Goal: Task Accomplishment & Management: Manage account settings

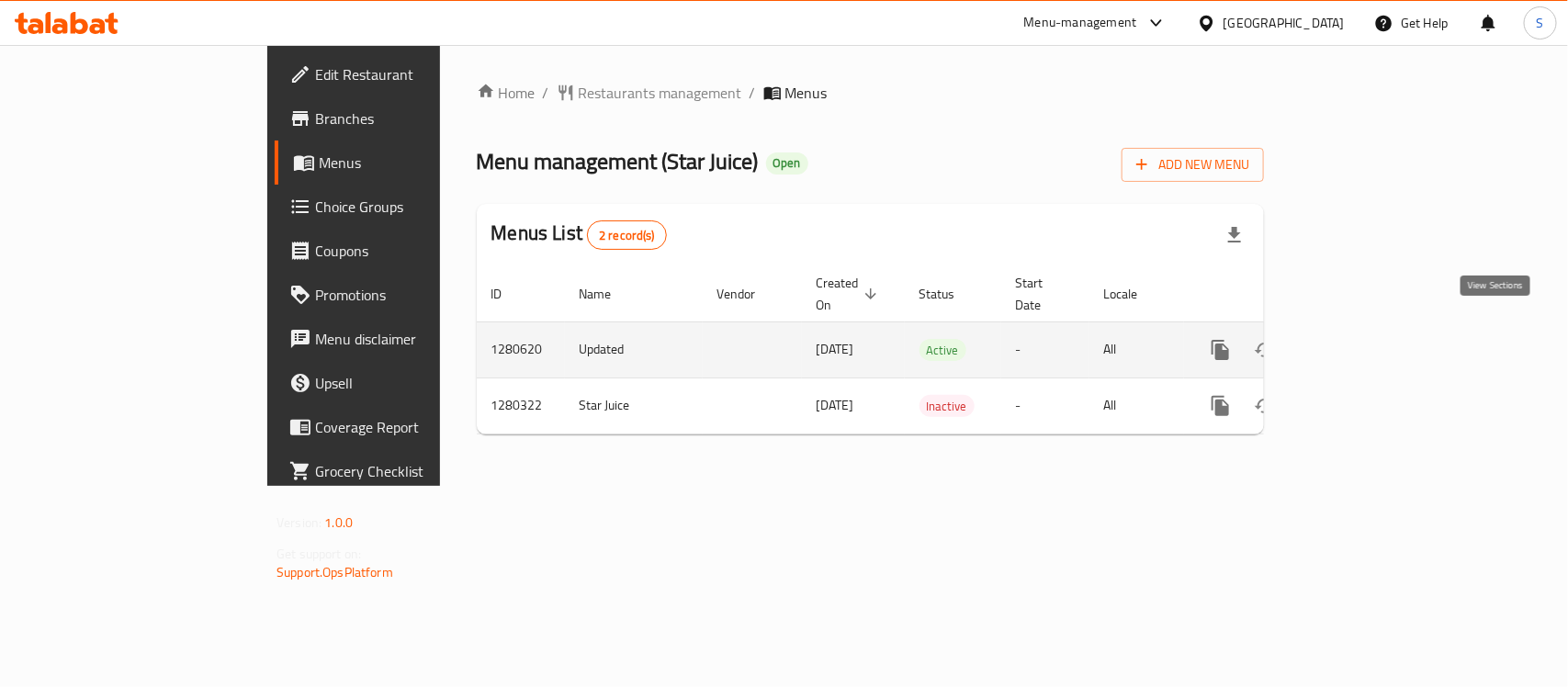
click at [1364, 339] on icon "enhanced table" at bounding box center [1352, 350] width 22 height 22
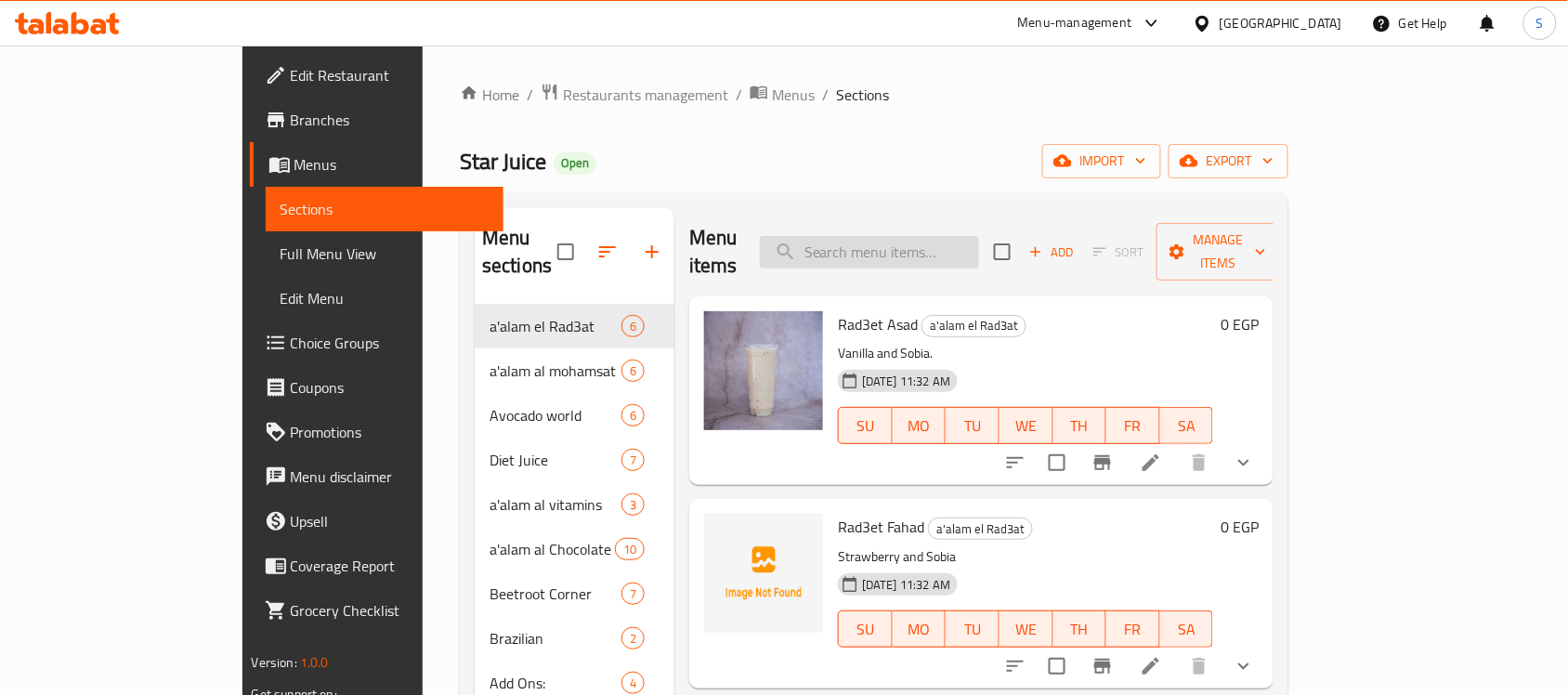
click at [896, 236] on input "search" at bounding box center [868, 252] width 219 height 32
paste input "Passion Fruit Juice"
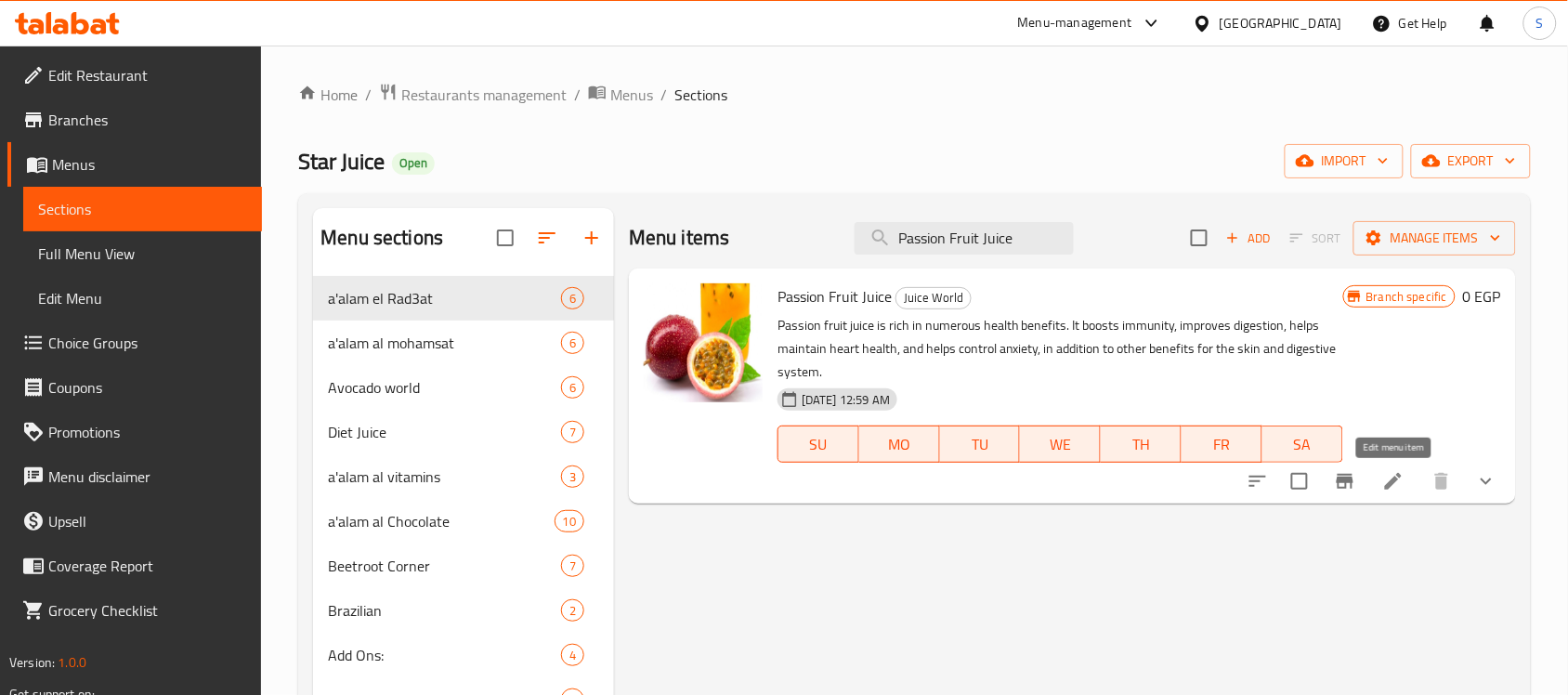
type input "Passion Fruit Juice"
click at [1388, 481] on icon at bounding box center [1393, 481] width 23 height 23
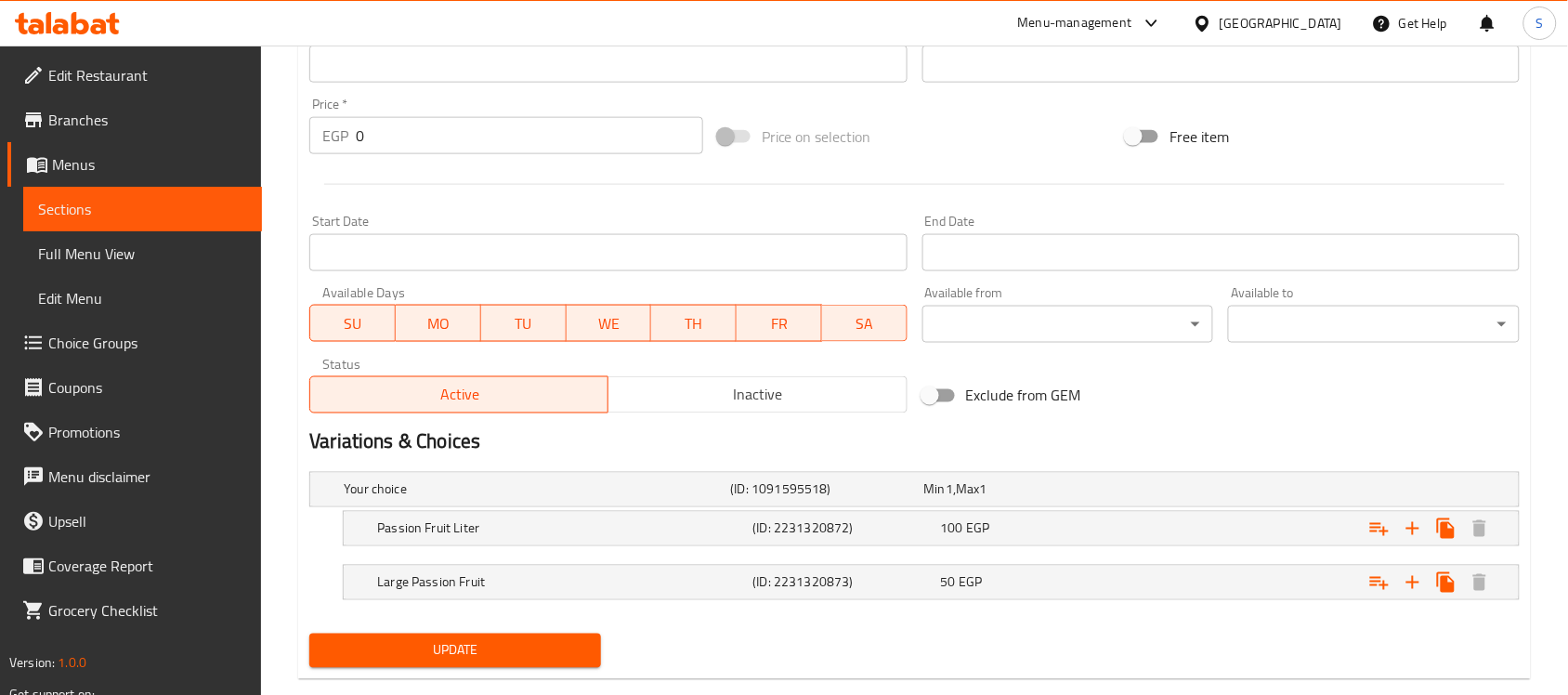
scroll to position [688, 0]
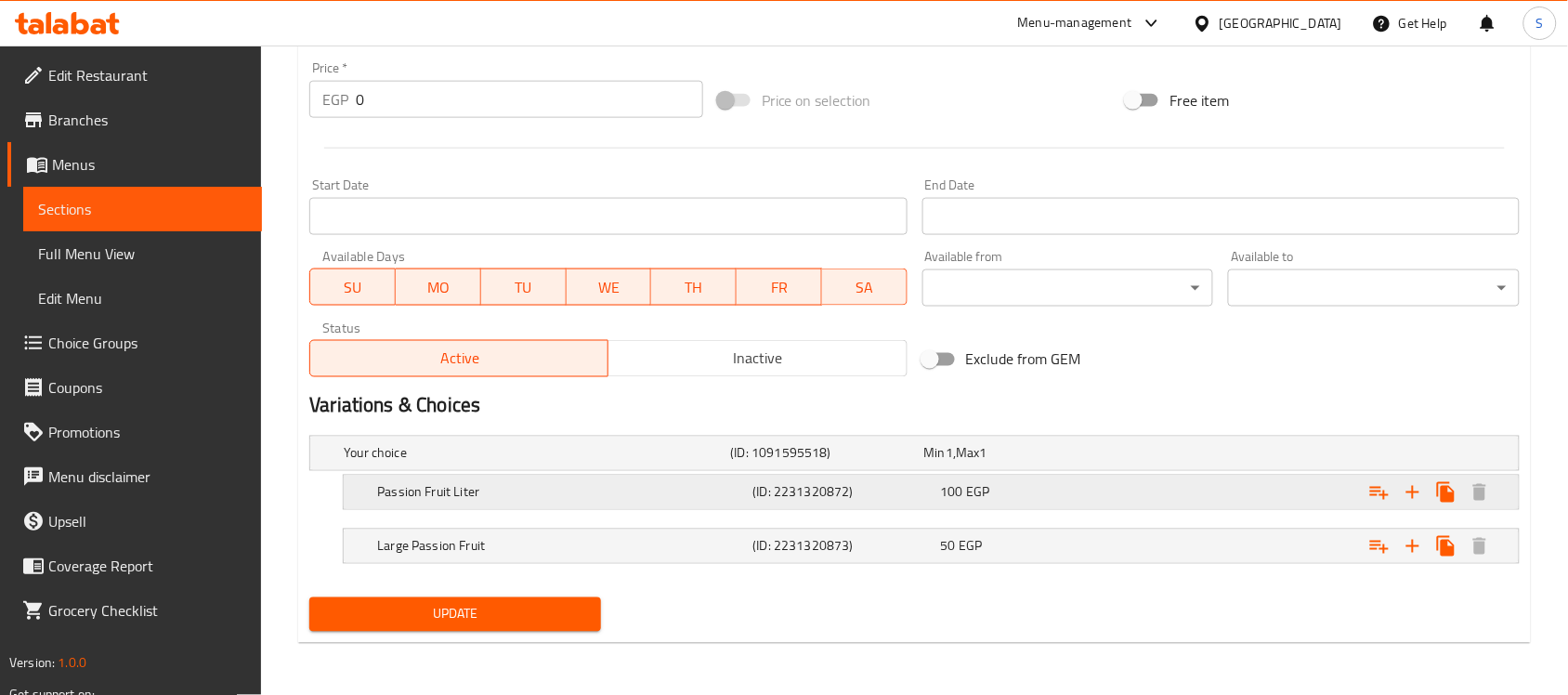
click at [1073, 463] on div "100 EGP" at bounding box center [1017, 453] width 186 height 19
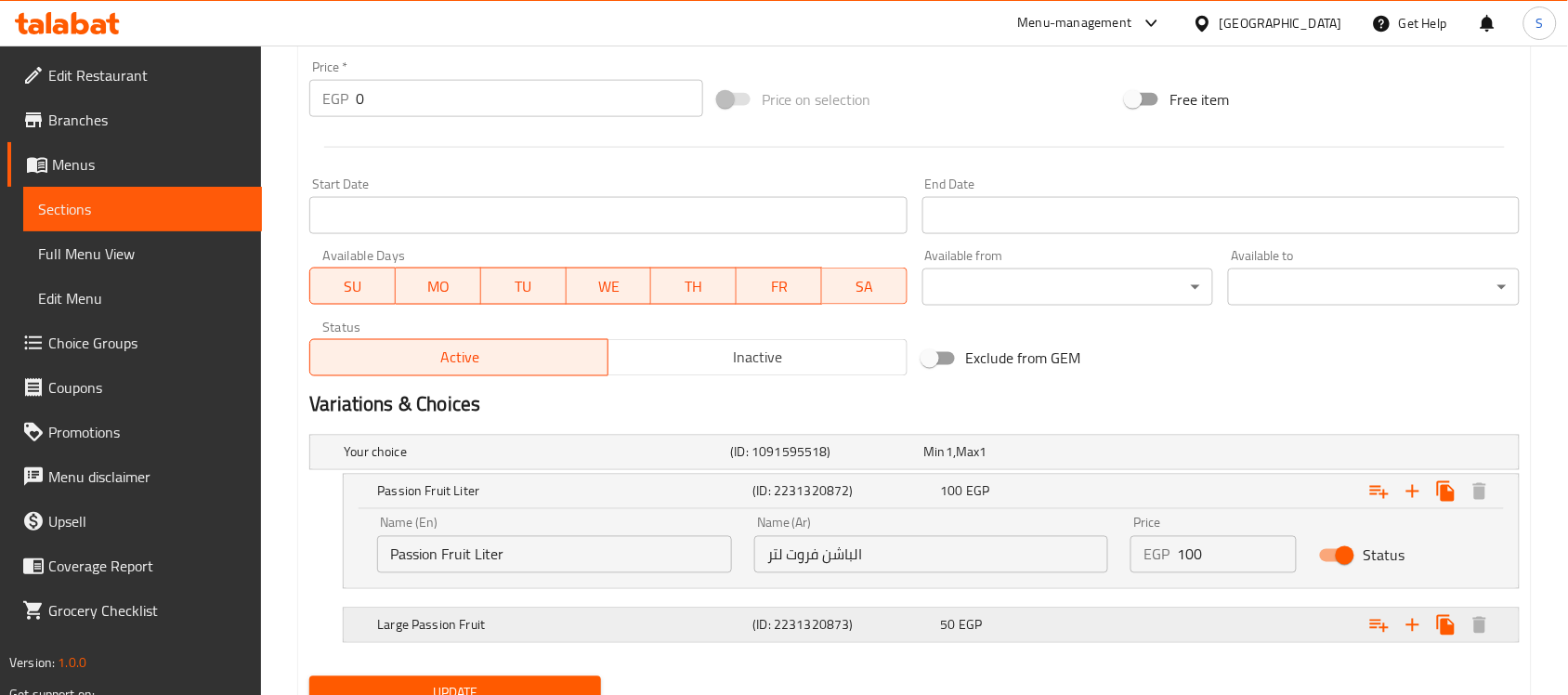
click at [917, 462] on h5 "(ID: 2231320873)" at bounding box center [823, 452] width 186 height 19
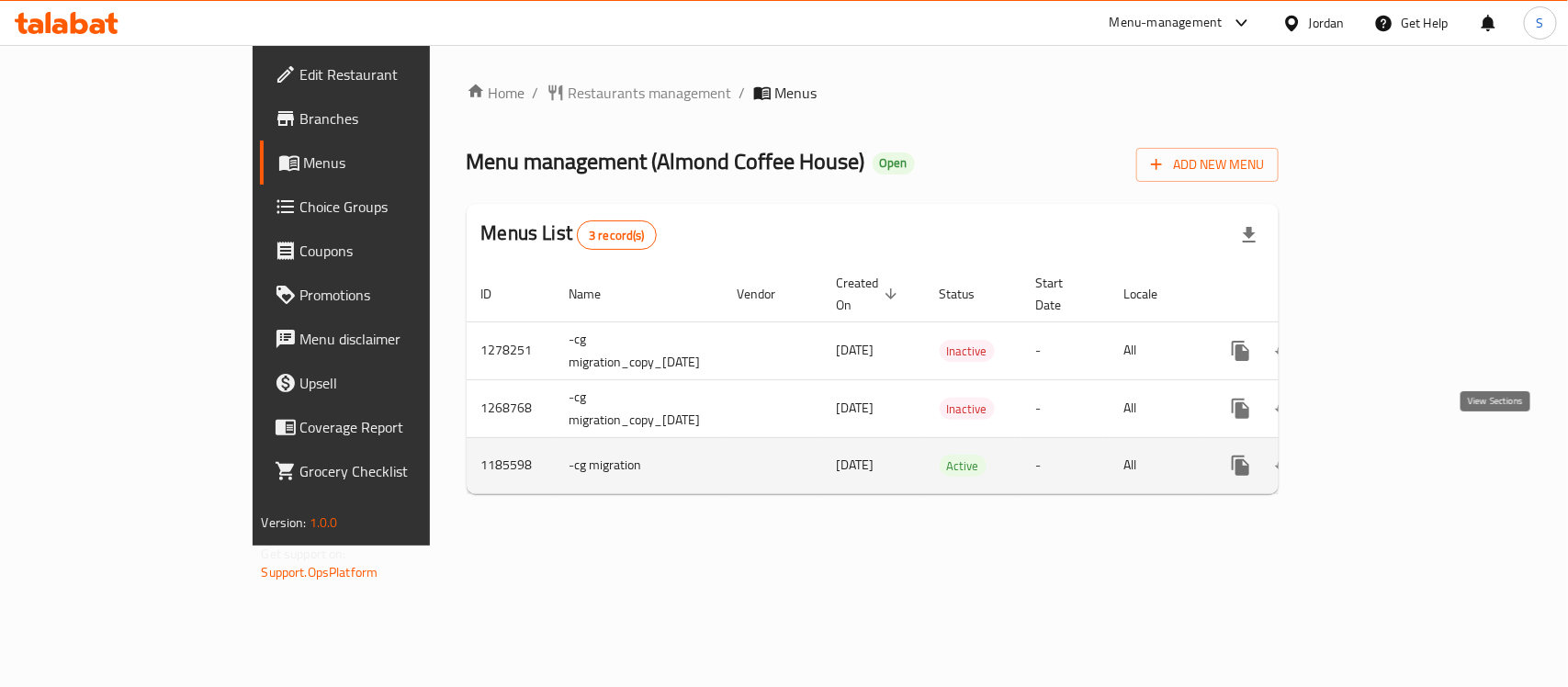
click at [1384, 455] on icon "enhanced table" at bounding box center [1373, 465] width 22 height 22
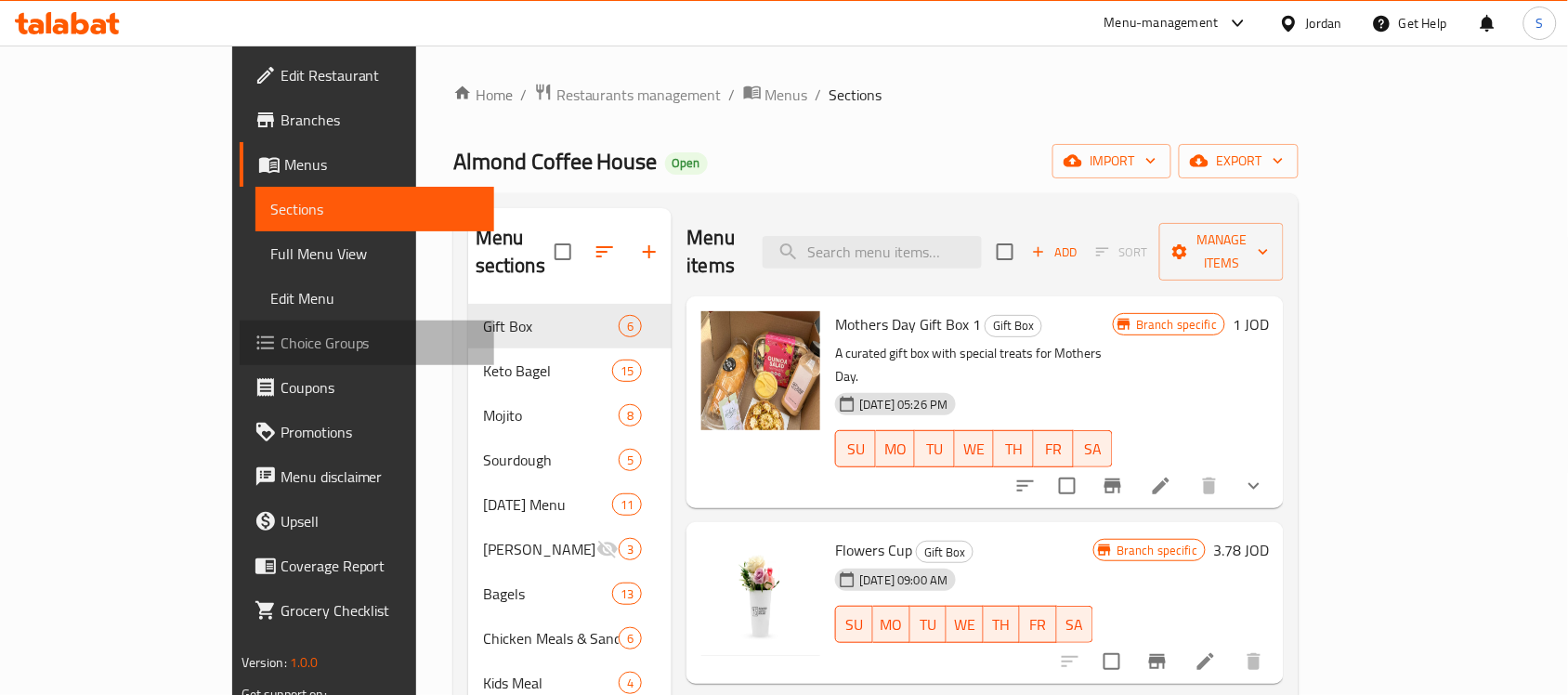
click at [254, 335] on icon at bounding box center [265, 343] width 23 height 23
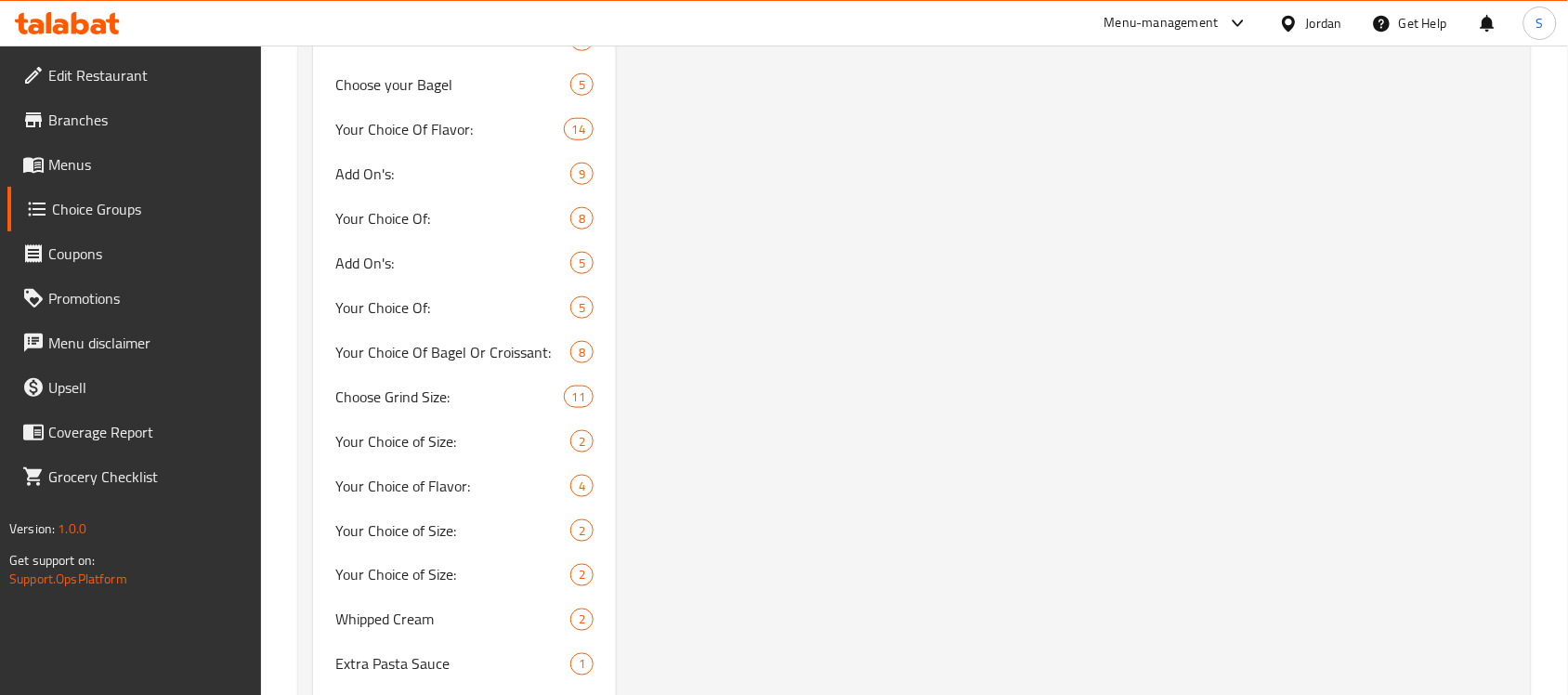
scroll to position [3028, 0]
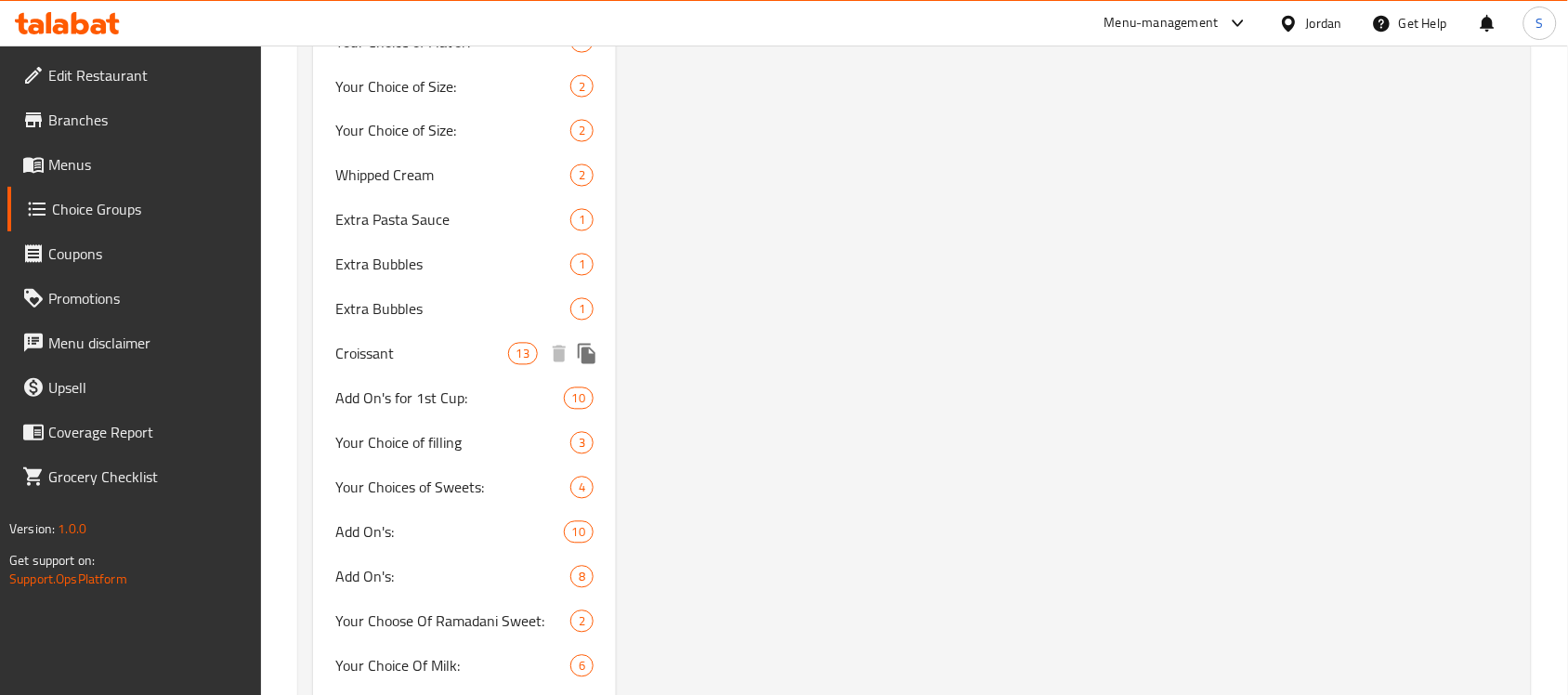
click at [444, 343] on span "Croissant" at bounding box center [420, 354] width 172 height 23
type input "Croissant"
type input "كروسان"
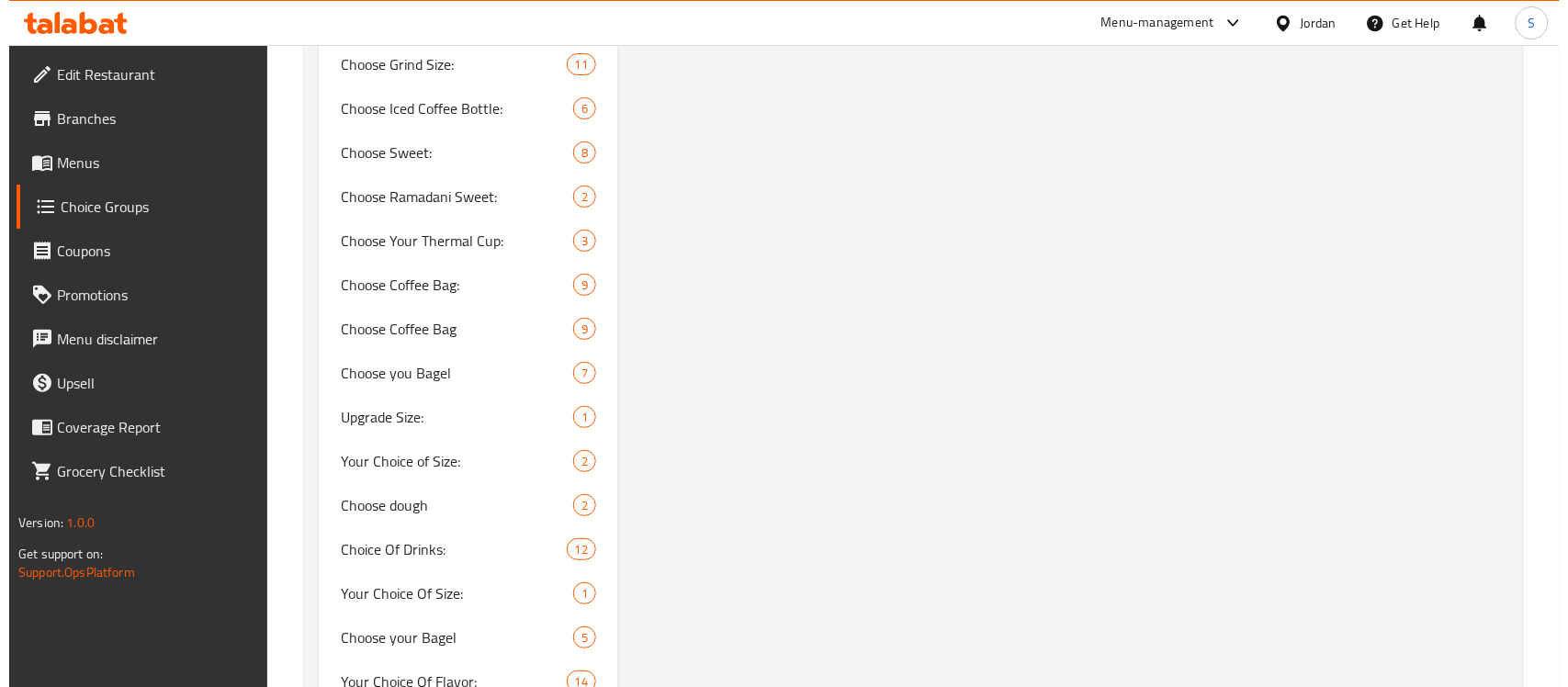
scroll to position [1730, 0]
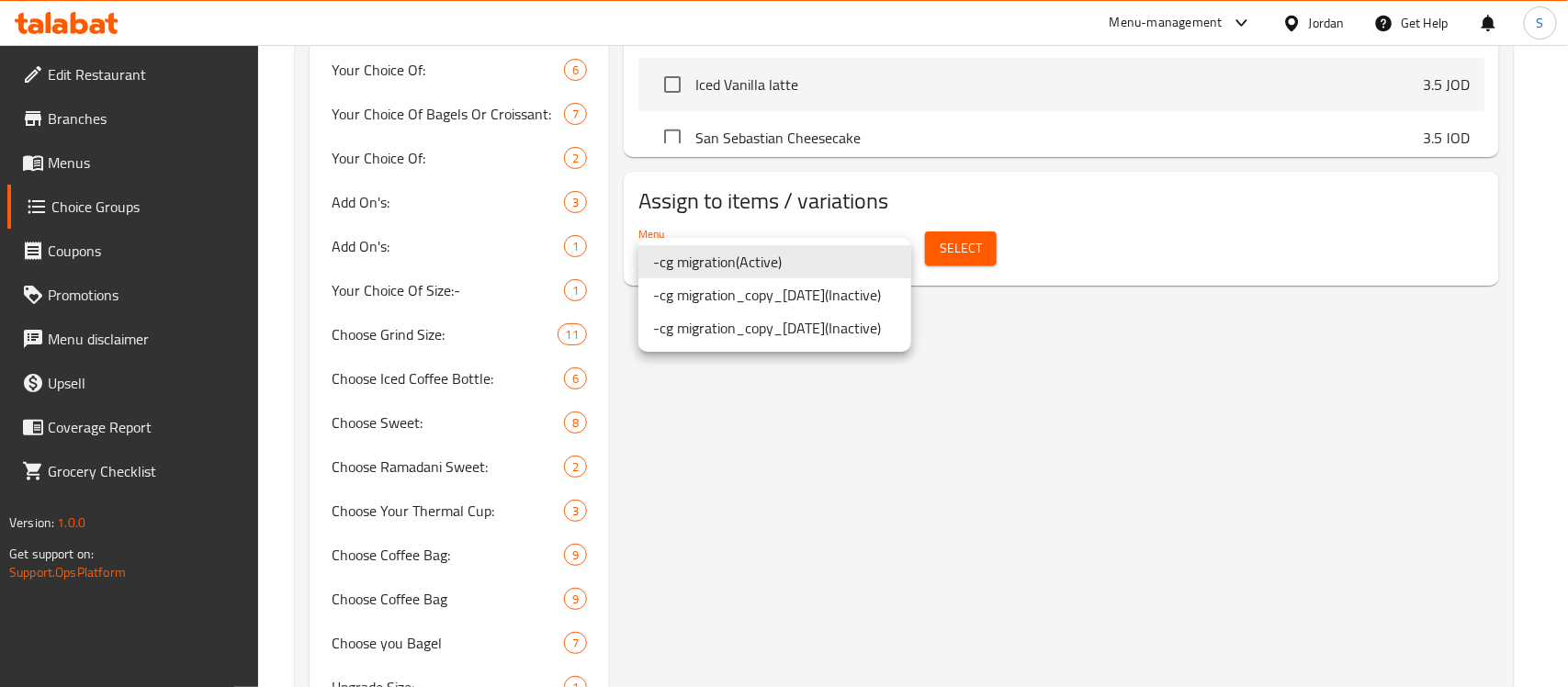
click at [746, 254] on li "-cg migration ( Active )" at bounding box center [774, 261] width 273 height 33
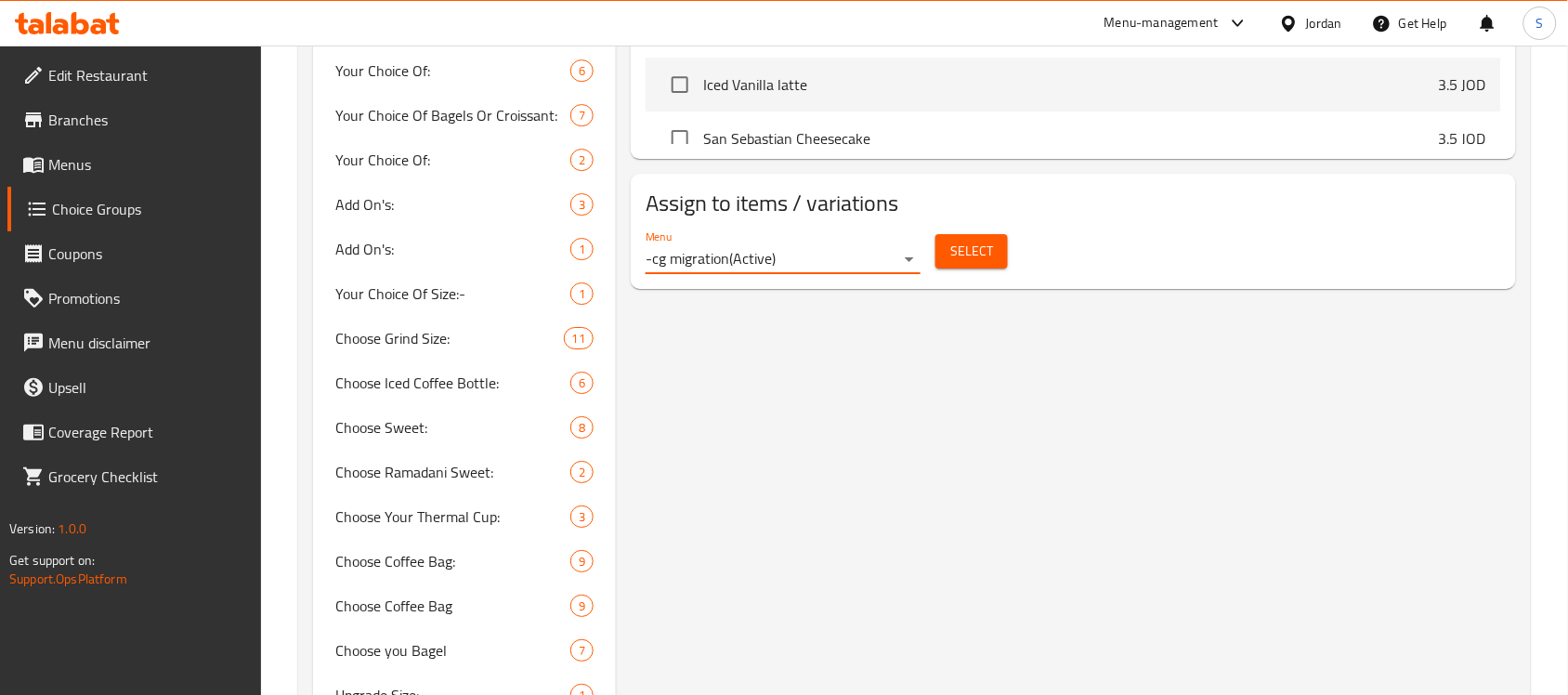
click at [999, 258] on button "Select" at bounding box center [972, 251] width 73 height 34
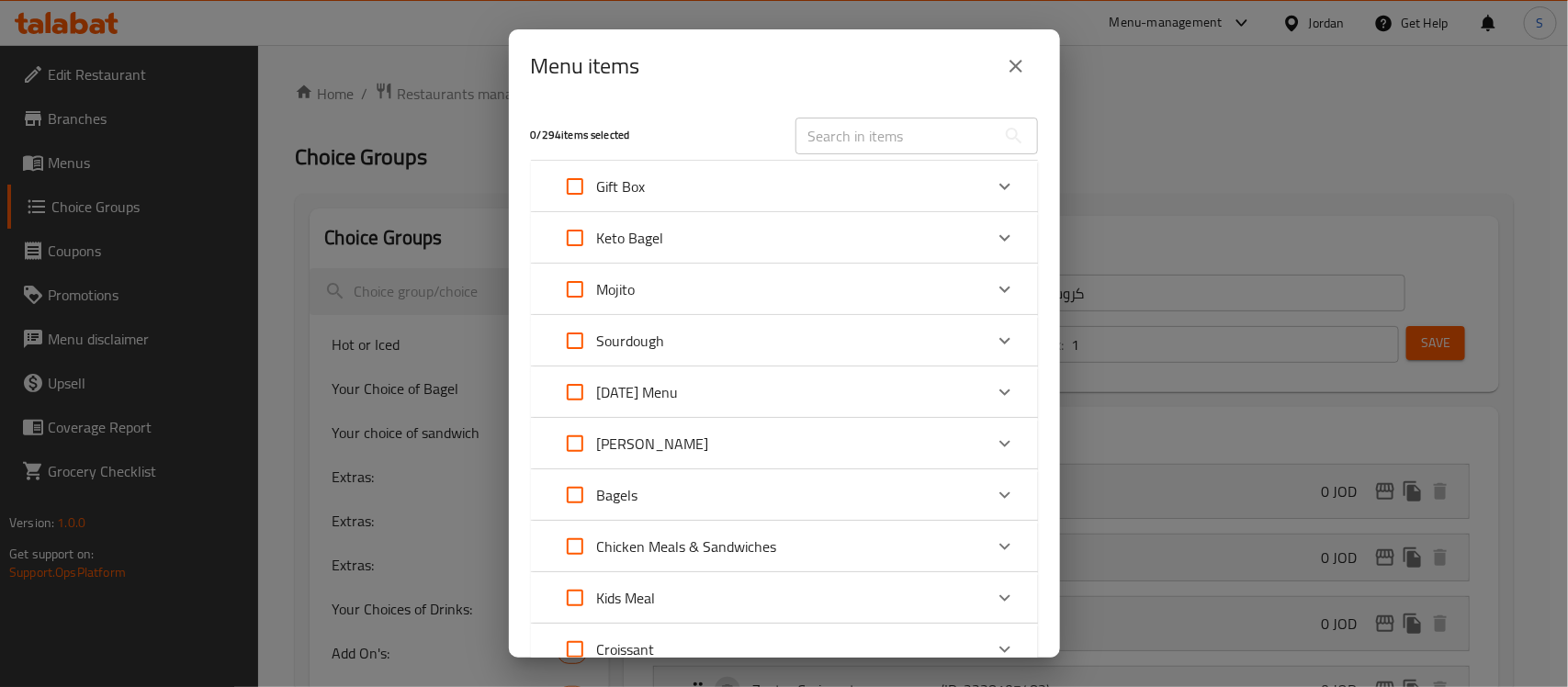
scroll to position [501, 0]
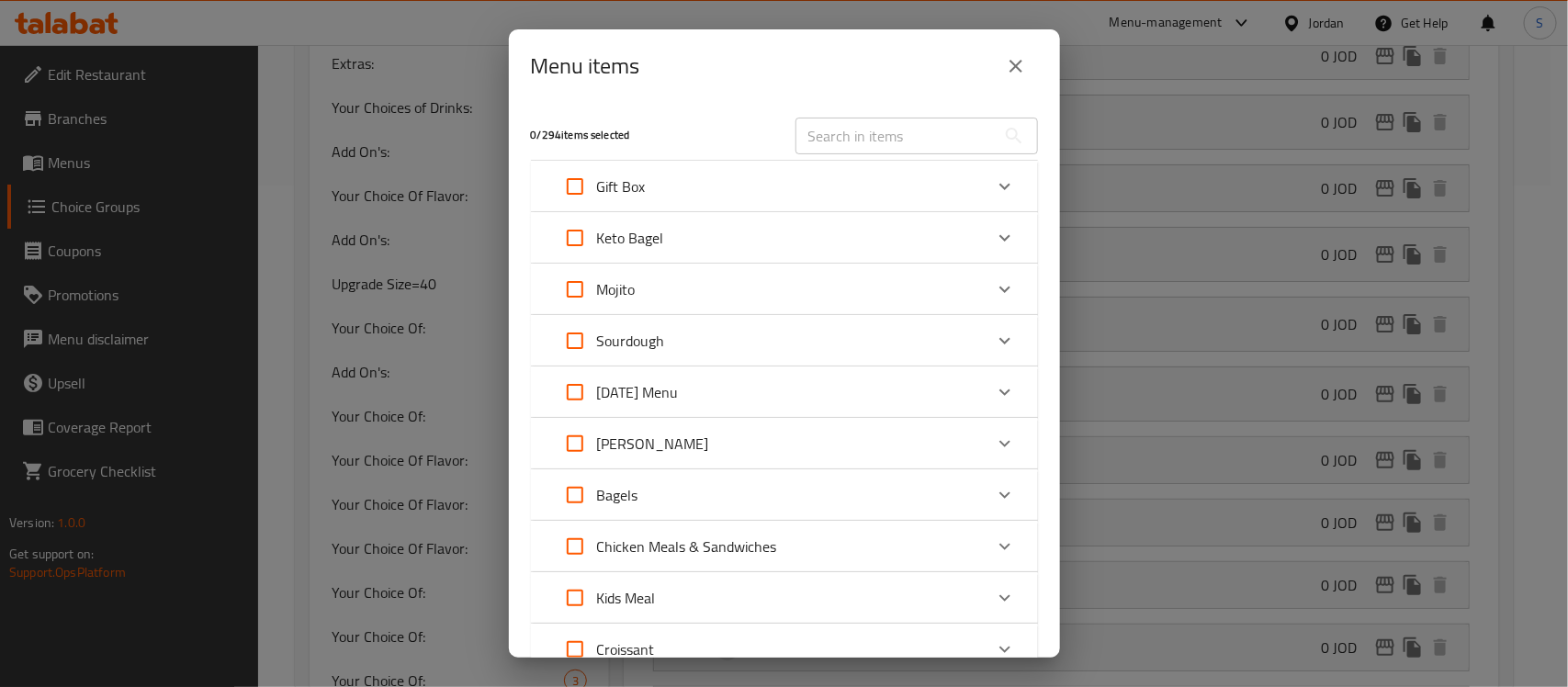
click at [662, 103] on div "0 / 294 items selected" at bounding box center [652, 135] width 264 height 73
click at [1022, 67] on icon "close" at bounding box center [1015, 66] width 22 height 22
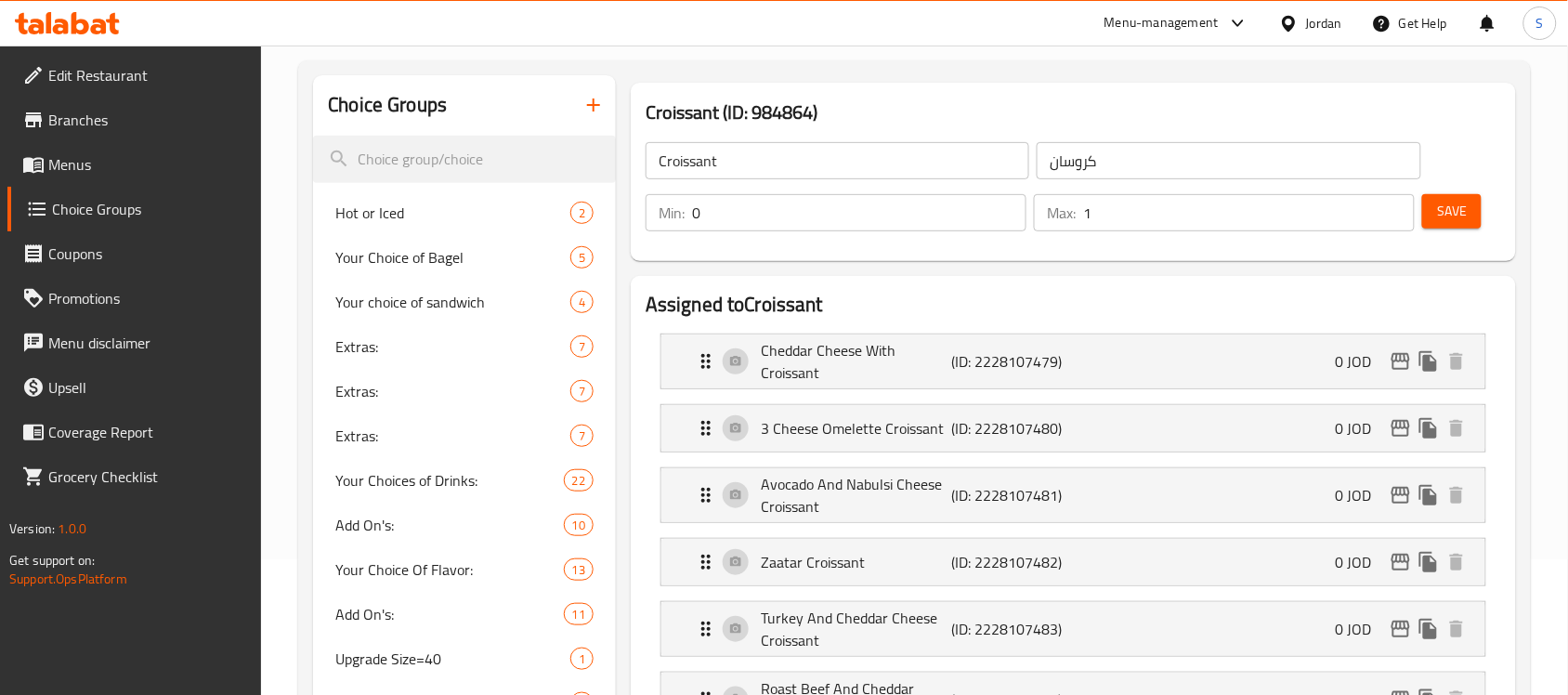
scroll to position [33, 0]
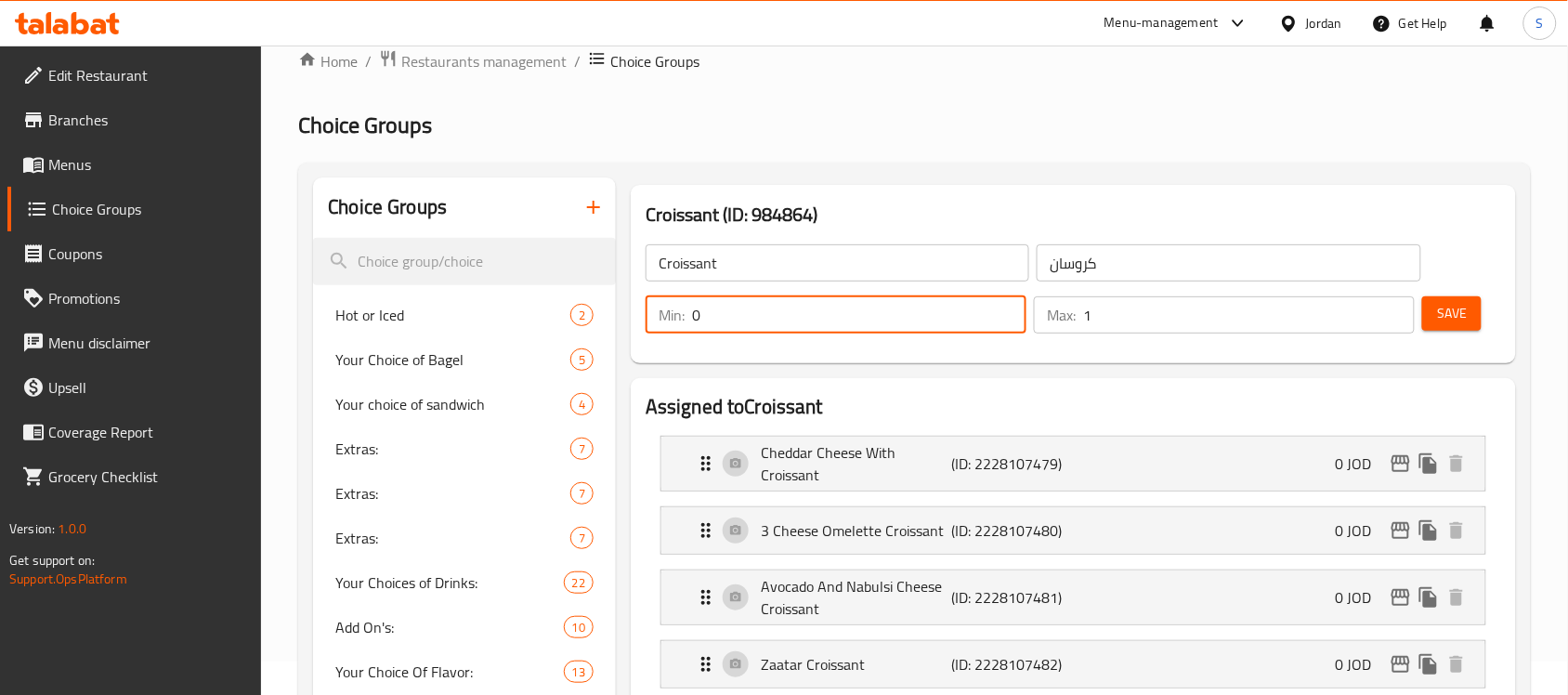
drag, startPoint x: 780, startPoint y: 316, endPoint x: 661, endPoint y: 313, distance: 119.0
click at [661, 313] on div "Min: 0 ​" at bounding box center [836, 316] width 381 height 37
type input "1"
click at [1459, 314] on span "Save" at bounding box center [1452, 314] width 29 height 24
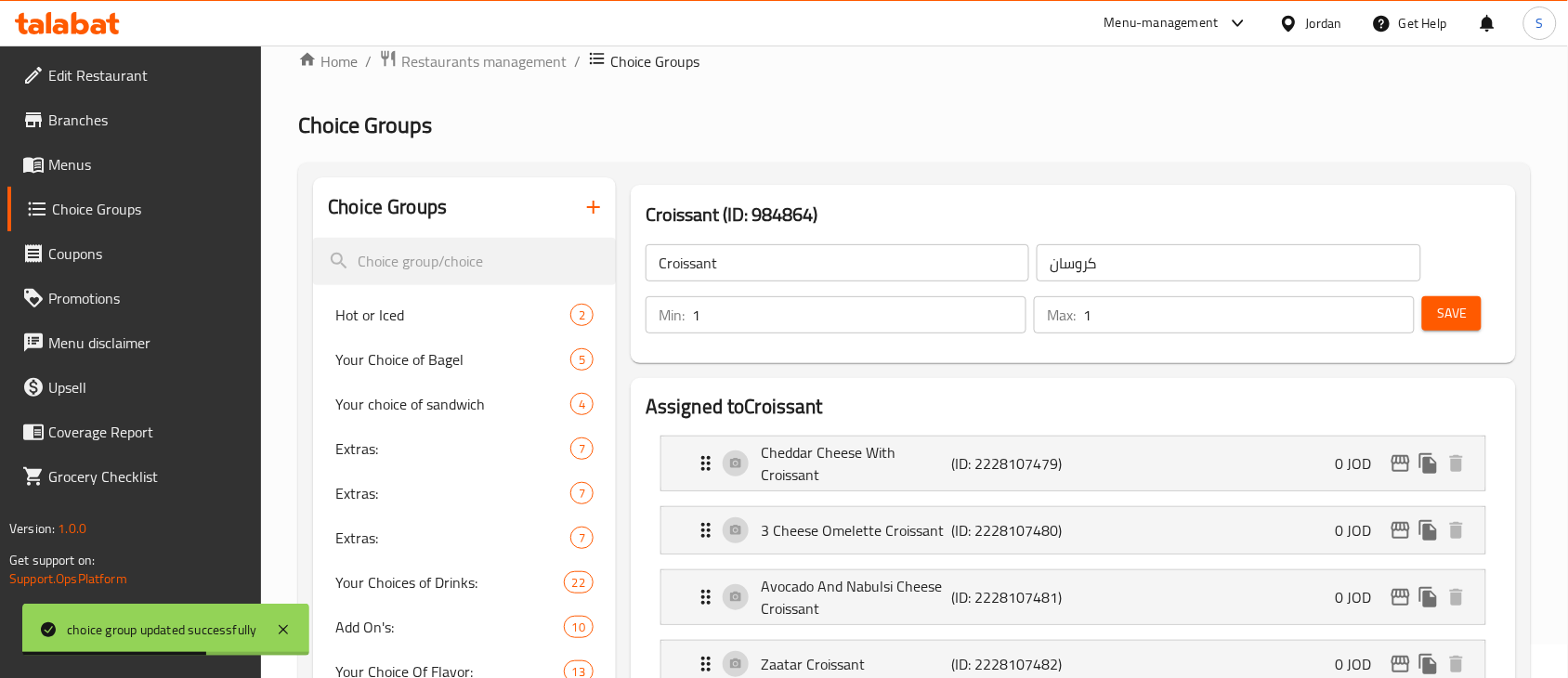
drag, startPoint x: 656, startPoint y: 112, endPoint x: 657, endPoint y: 5, distance: 107.0
click at [656, 112] on h2 "Choice Groups" at bounding box center [914, 126] width 1233 height 29
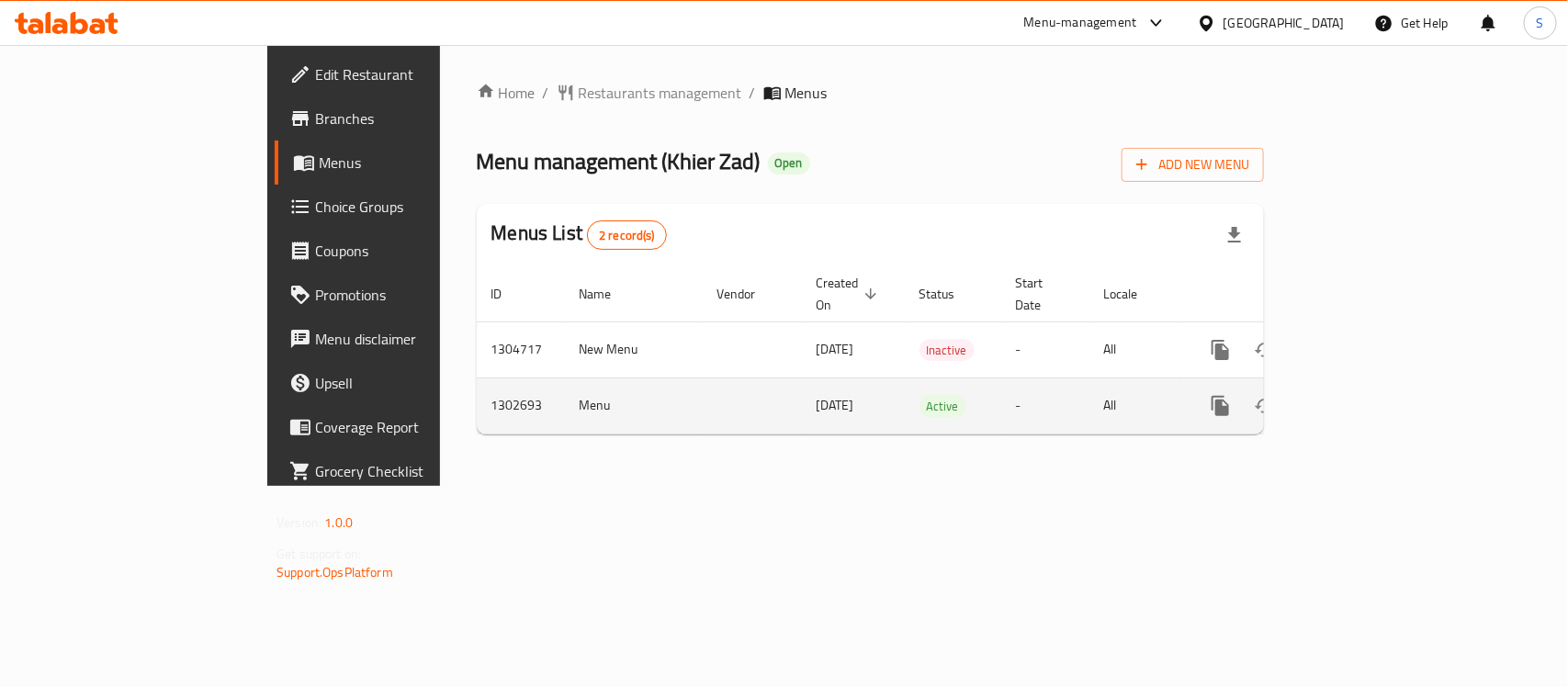
click at [1364, 395] on icon "enhanced table" at bounding box center [1352, 406] width 22 height 22
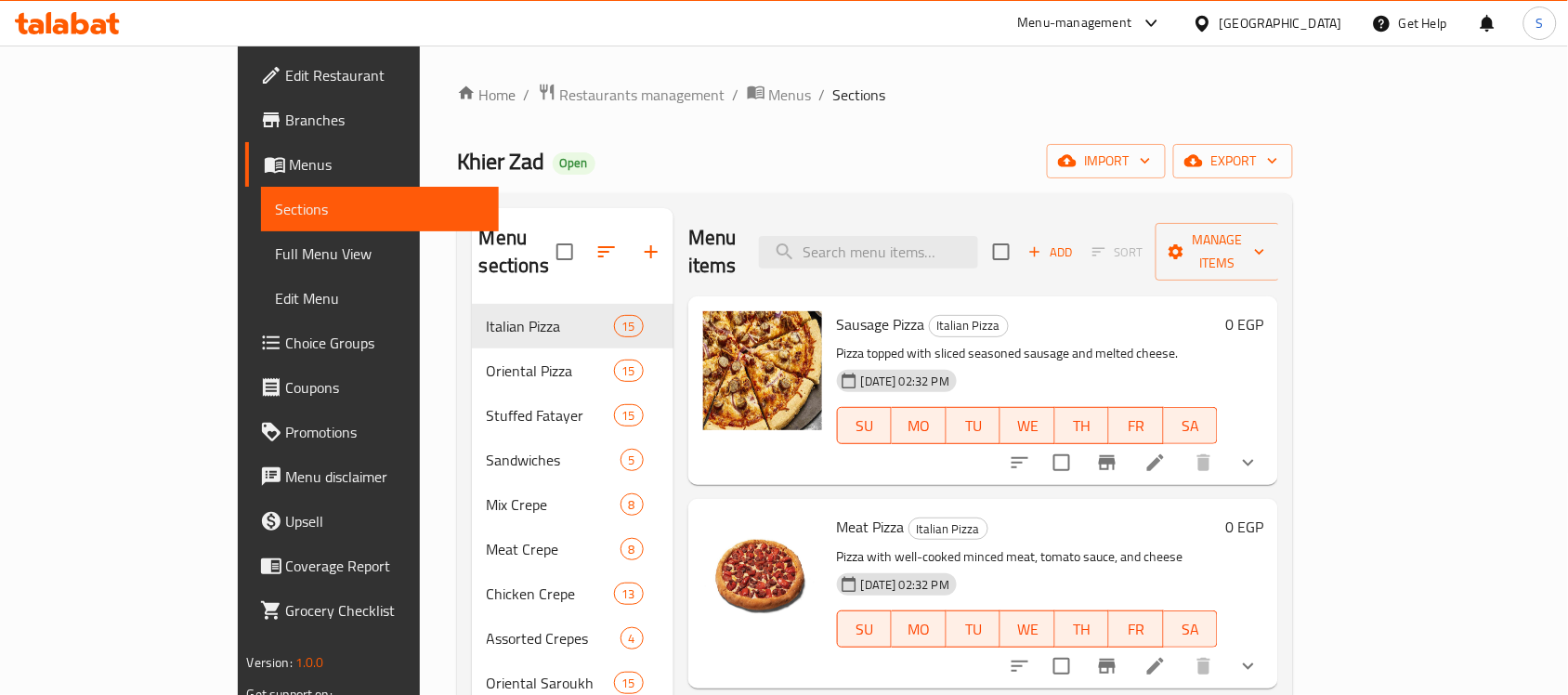
click at [934, 183] on div "Home / Restaurants management / Menus / Sections Khier Zad Open import export M…" at bounding box center [875, 695] width 837 height 1225
click at [924, 236] on input "search" at bounding box center [868, 252] width 219 height 32
paste input "Chicken inside Pie"
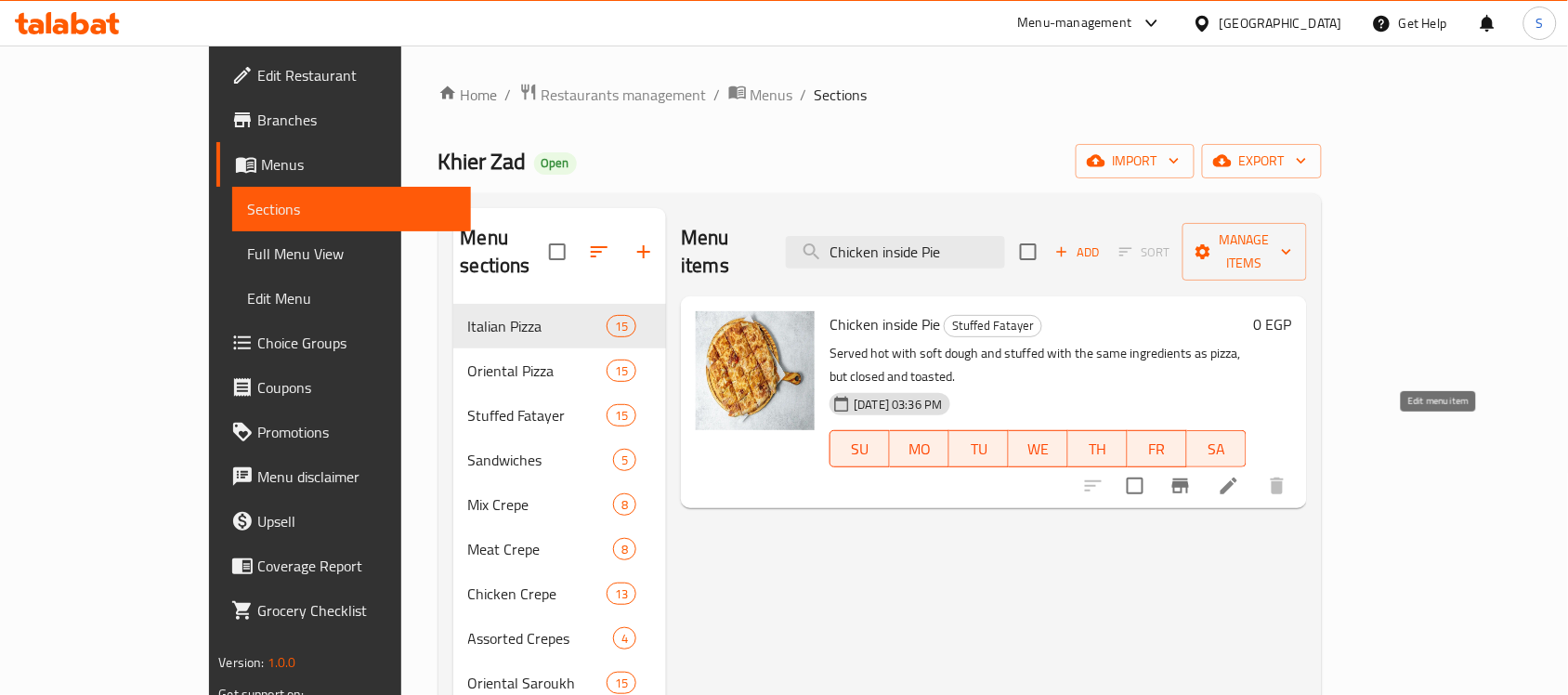
type input "Chicken inside Pie"
click at [1240, 475] on icon at bounding box center [1229, 486] width 23 height 23
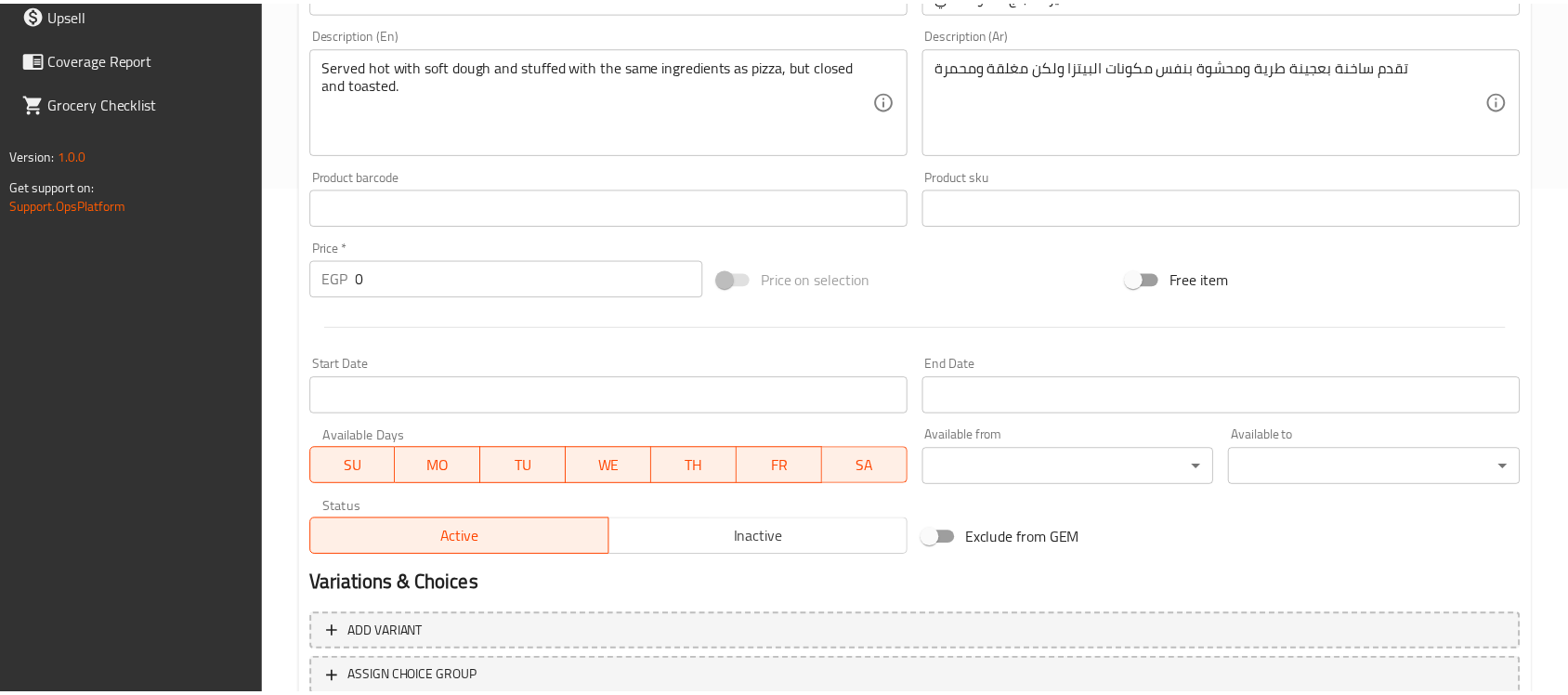
scroll to position [642, 0]
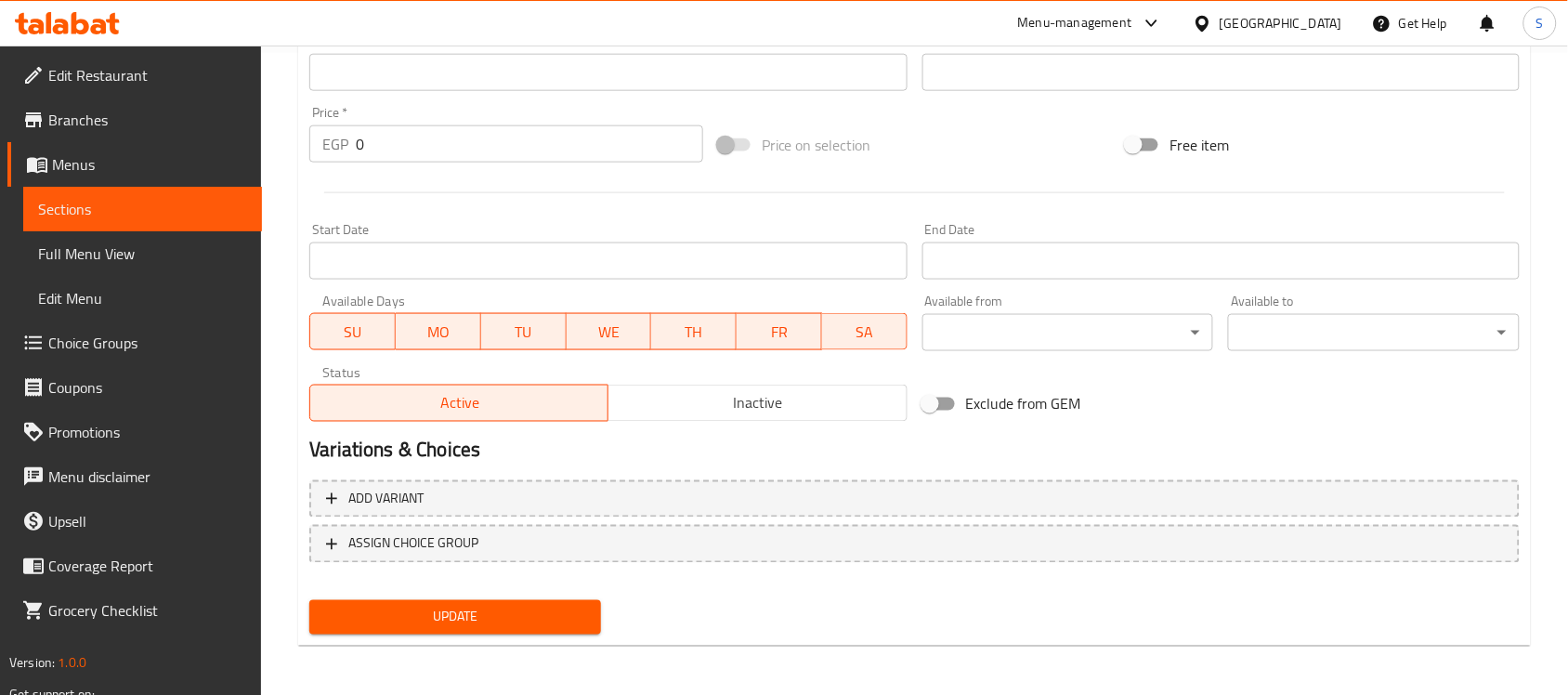
click at [764, 397] on span "Inactive" at bounding box center [757, 403] width 283 height 27
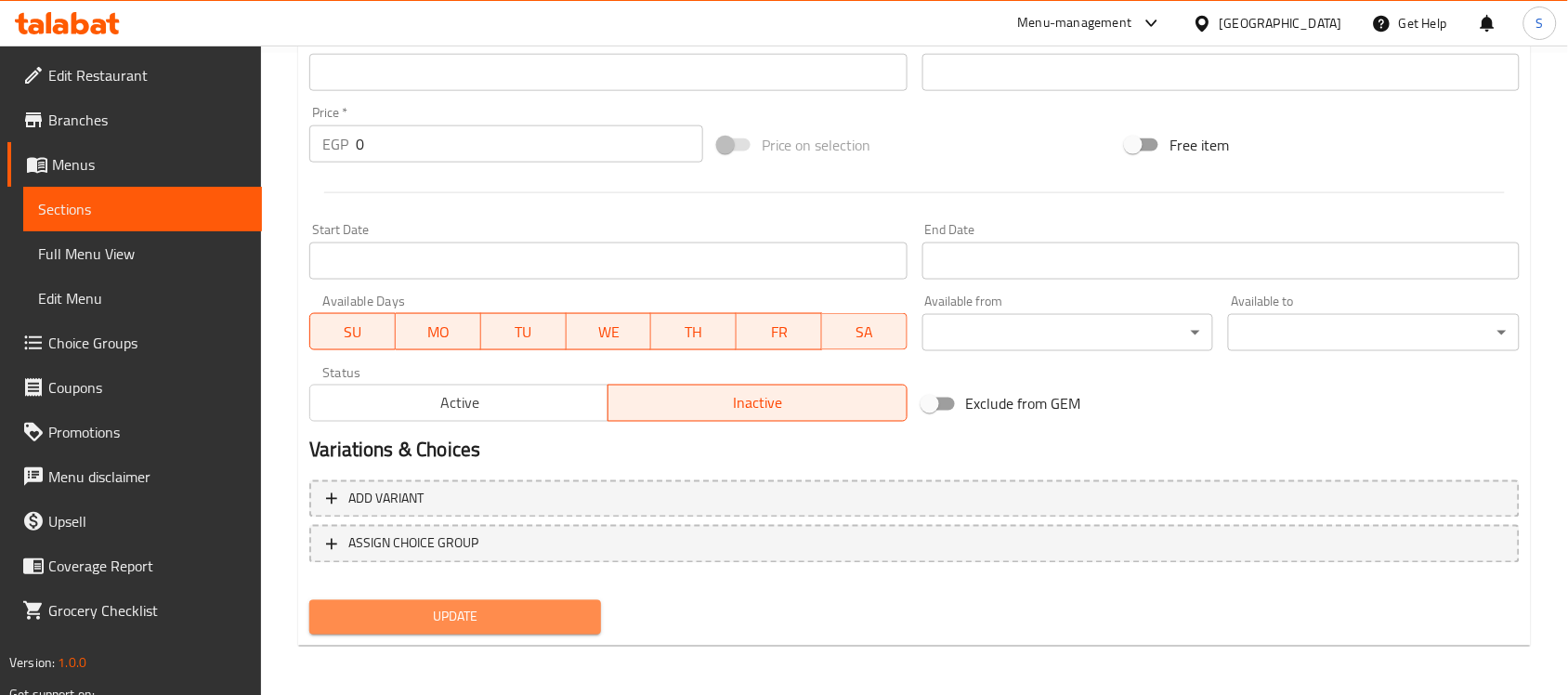
click at [487, 616] on span "Update" at bounding box center [455, 617] width 262 height 24
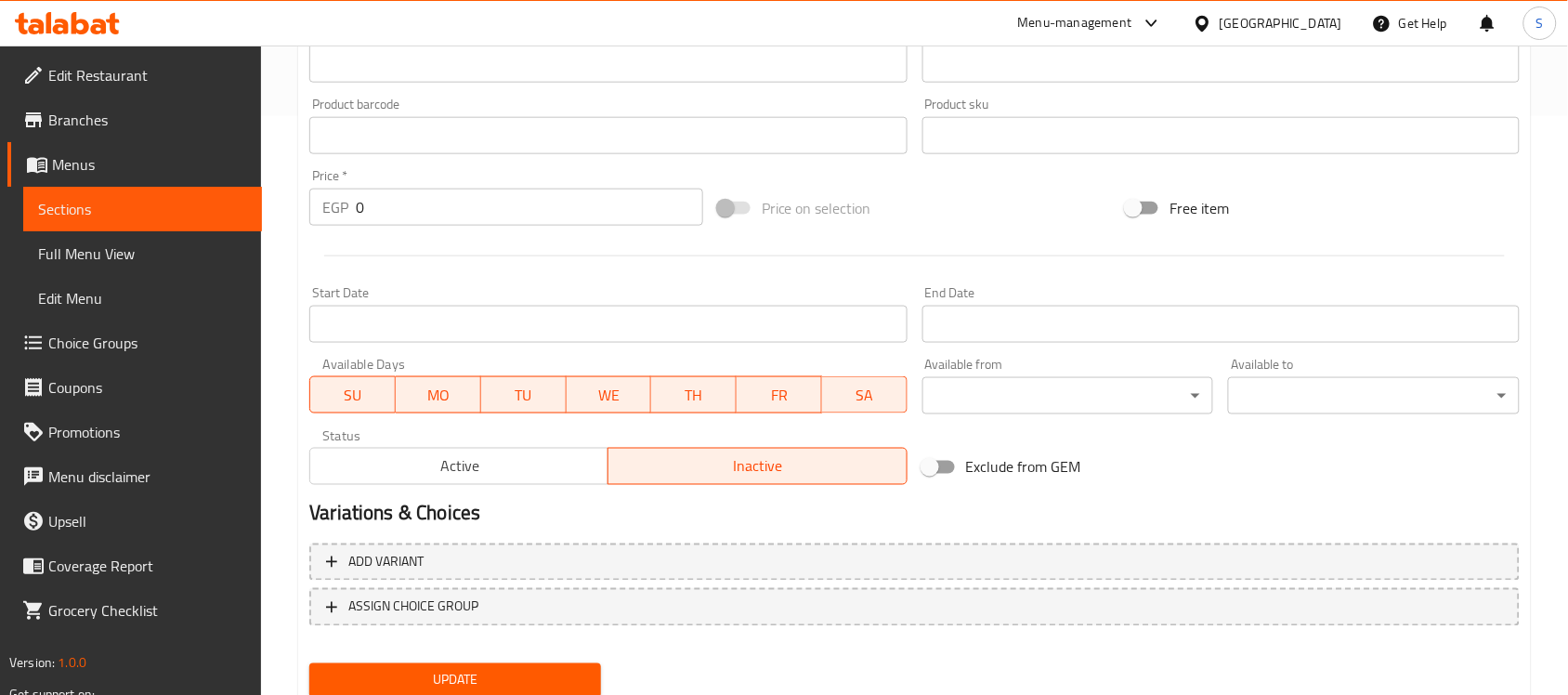
scroll to position [526, 0]
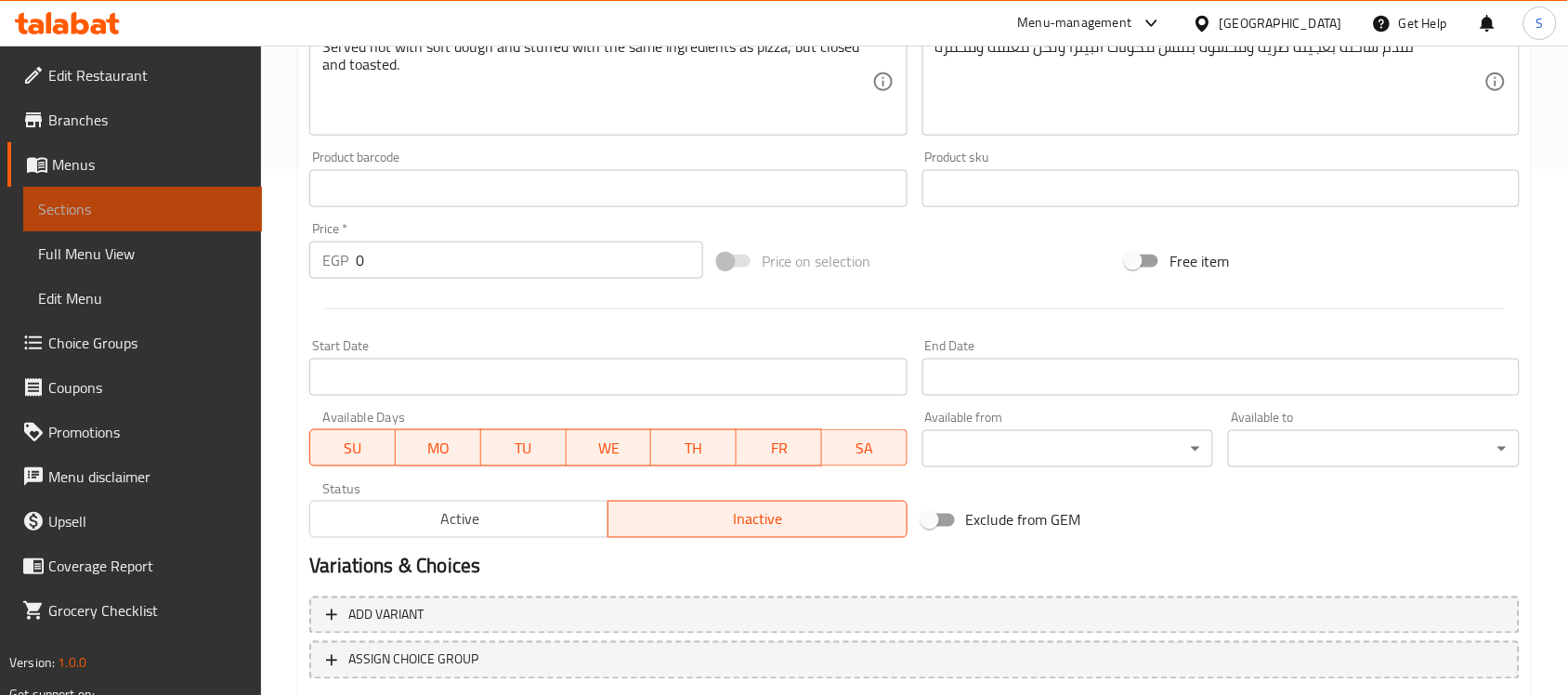
click at [61, 207] on span "Sections" at bounding box center [142, 208] width 209 height 23
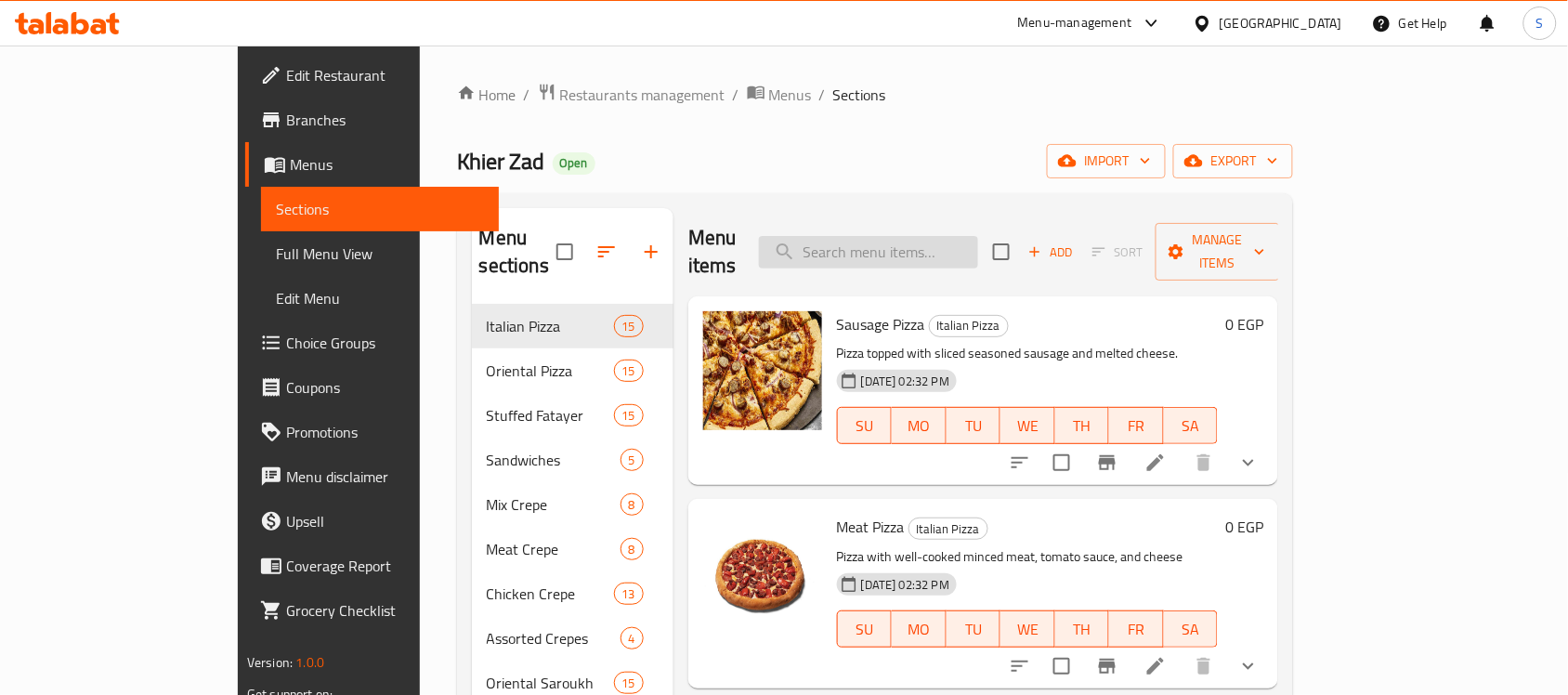
click at [954, 240] on input "search" at bounding box center [868, 252] width 219 height 32
paste input "Chicken inside Pie"
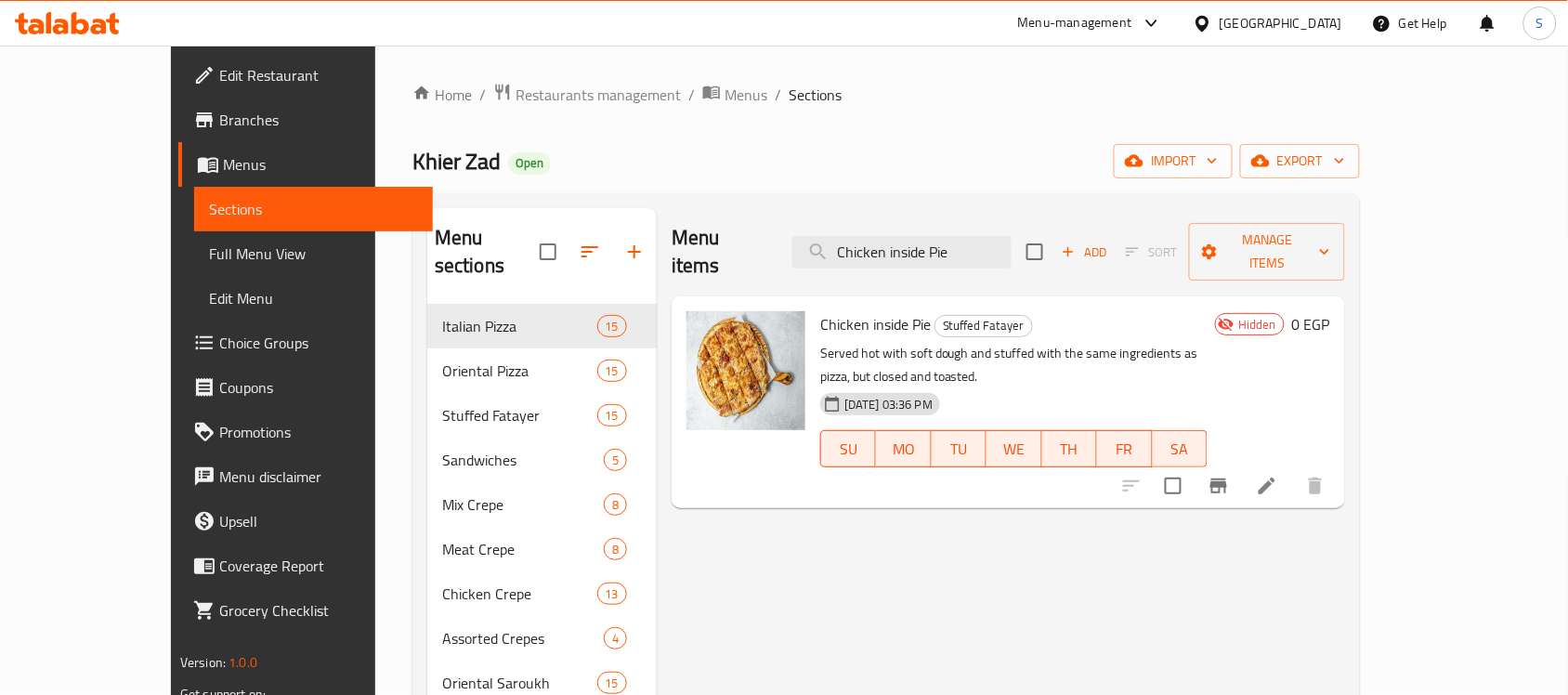
type input "Chicken inside Pie"
click at [209, 262] on span "Full Menu View" at bounding box center [313, 254] width 209 height 23
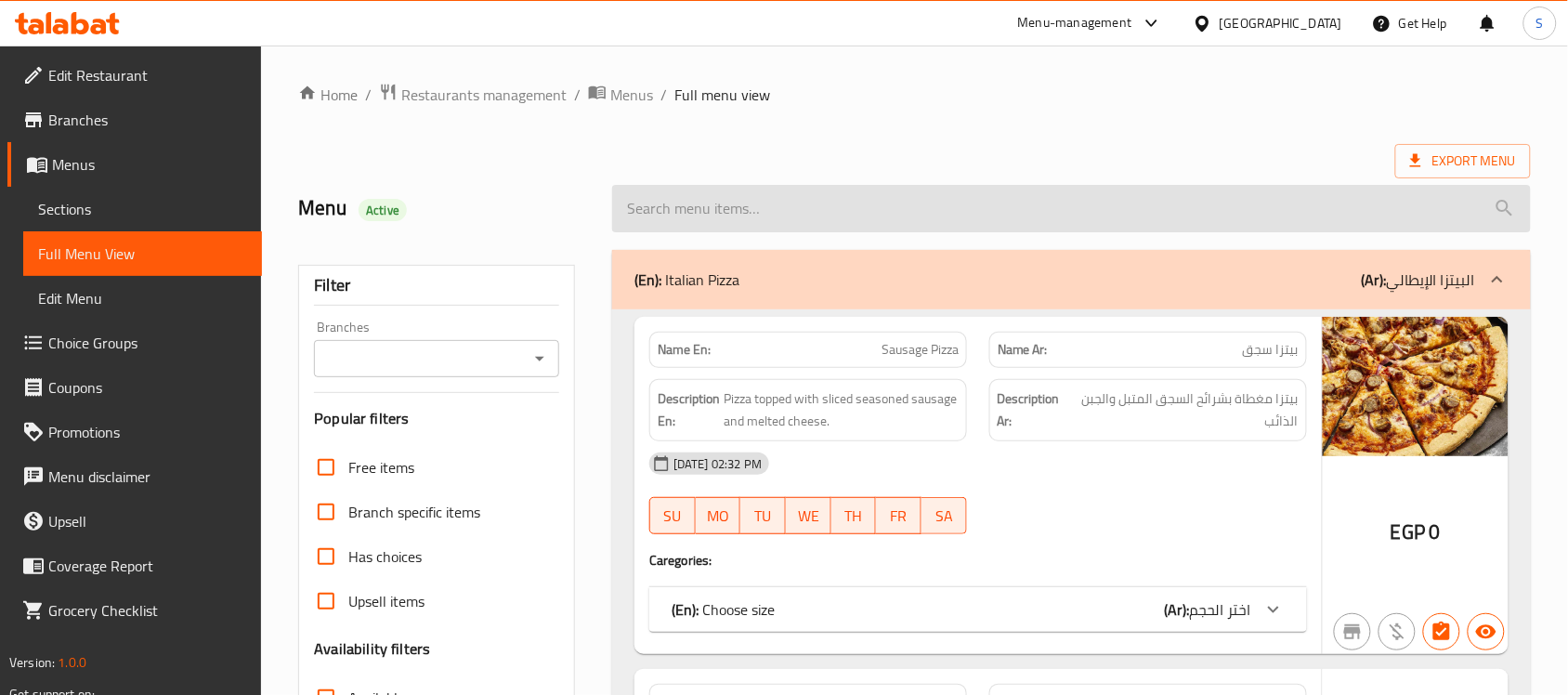
click at [1081, 198] on input "search" at bounding box center [1071, 208] width 919 height 47
paste input "Chicken inside Pie"
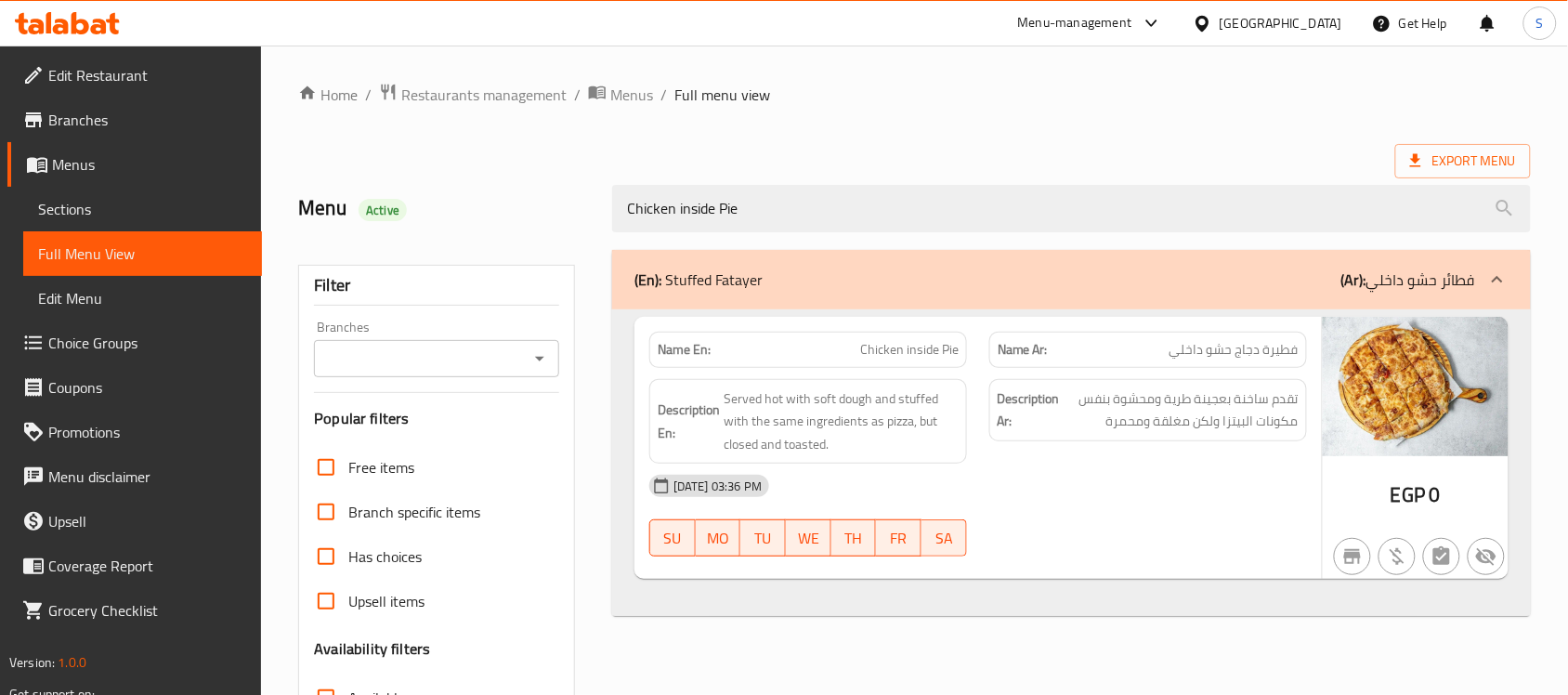
type input "Chicken inside Pie"
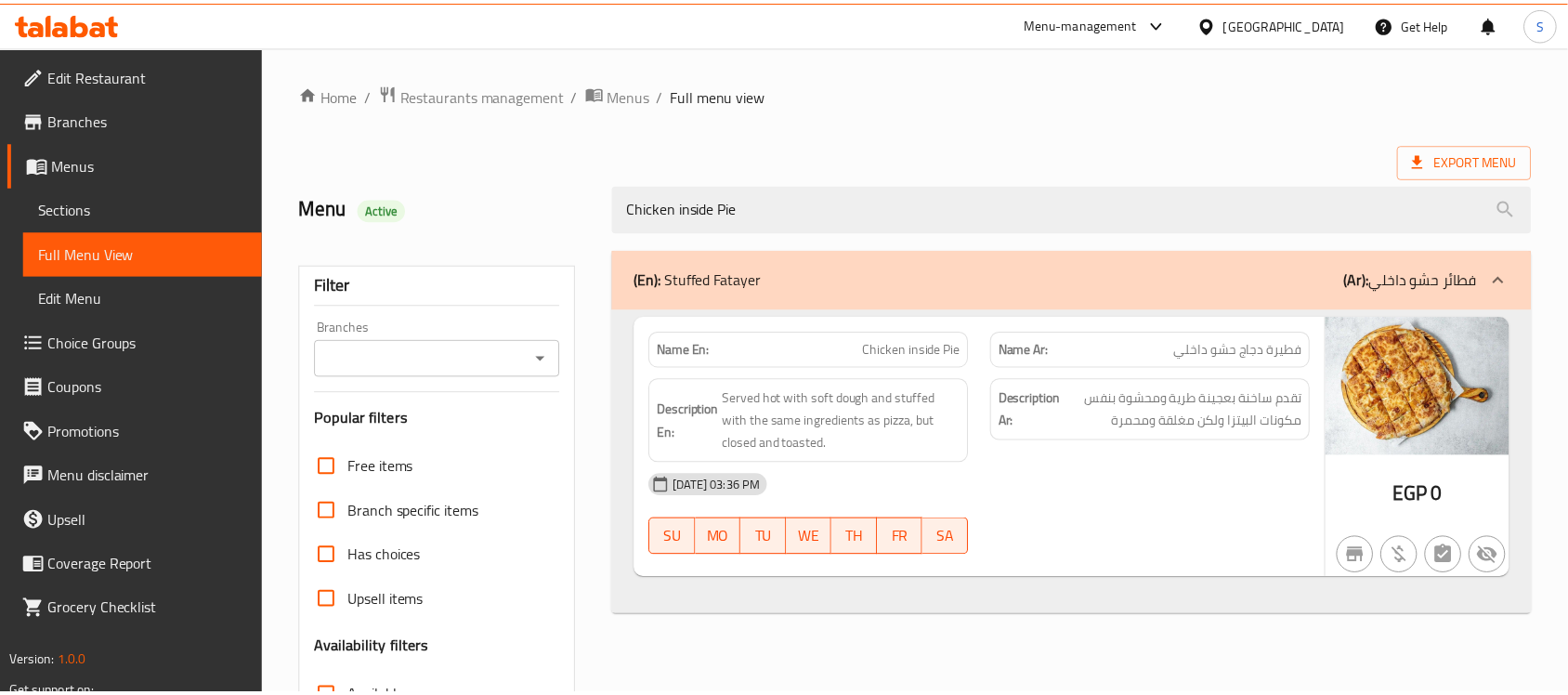
scroll to position [294, 0]
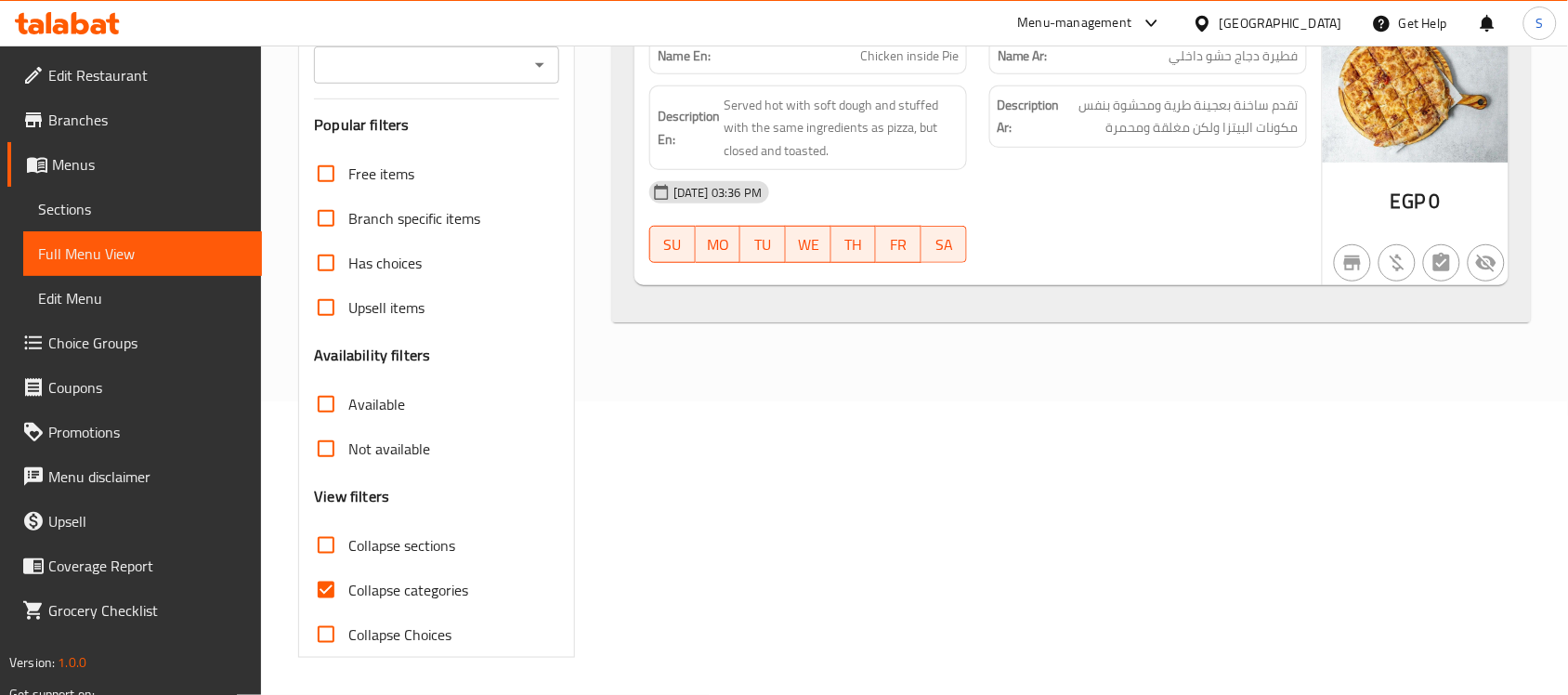
click at [624, 448] on div "(En): Stuffed Fatayer (Ar): فطائر حشو داخلي Name En: Chicken inside Pie Name Ar…" at bounding box center [1072, 307] width 941 height 724
